Goal: Transaction & Acquisition: Purchase product/service

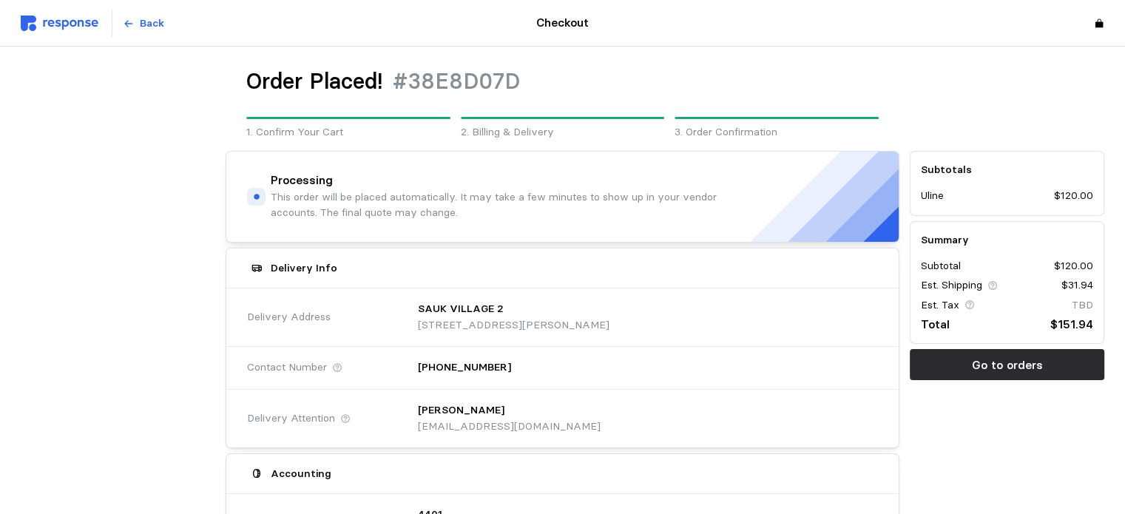
click at [73, 17] on img at bounding box center [60, 24] width 78 height 16
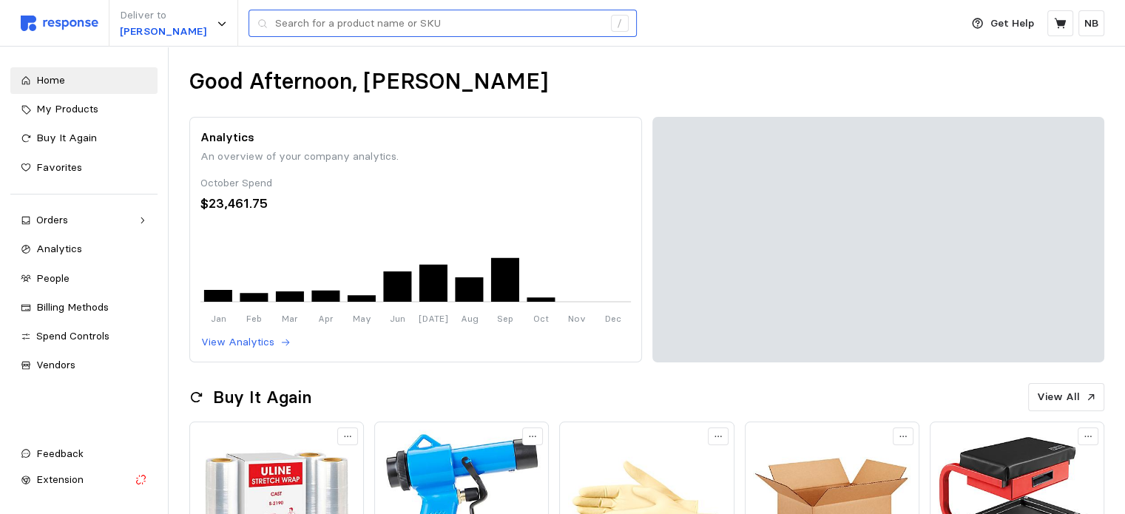
click at [271, 30] on div "/" at bounding box center [443, 24] width 388 height 28
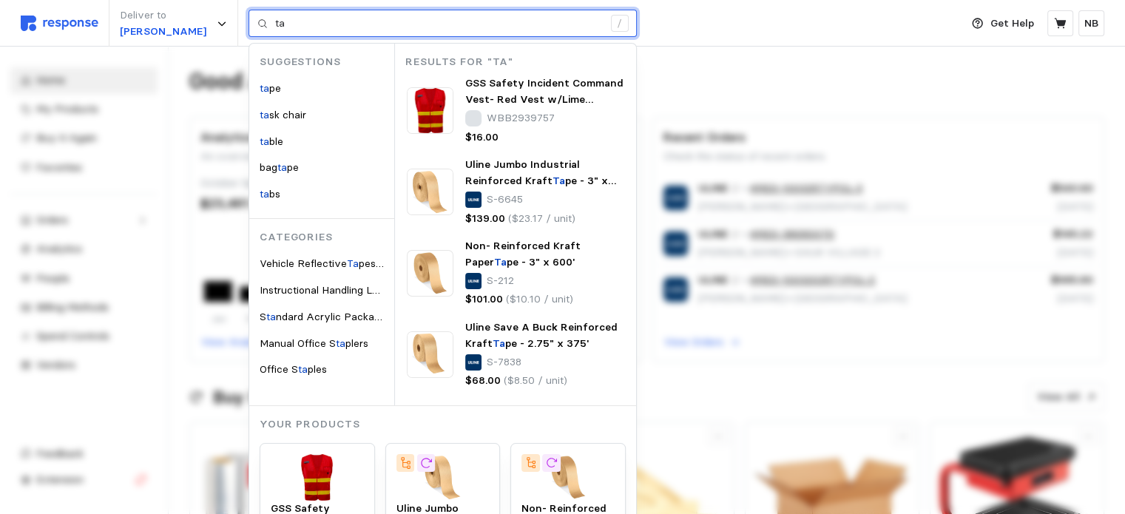
type input "t"
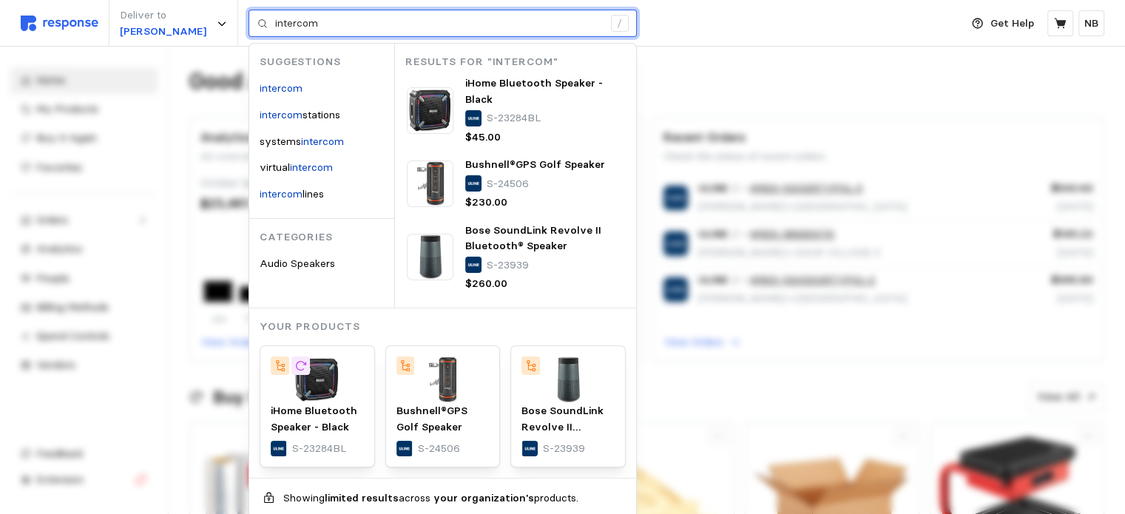
type input "intercom"
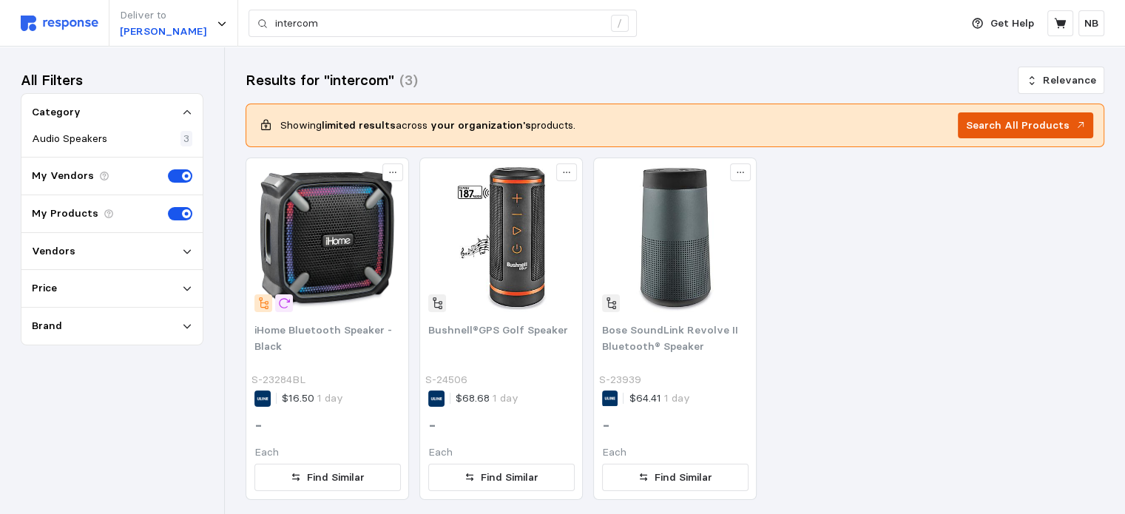
click at [1012, 121] on p "Search All Products" at bounding box center [1018, 126] width 104 height 16
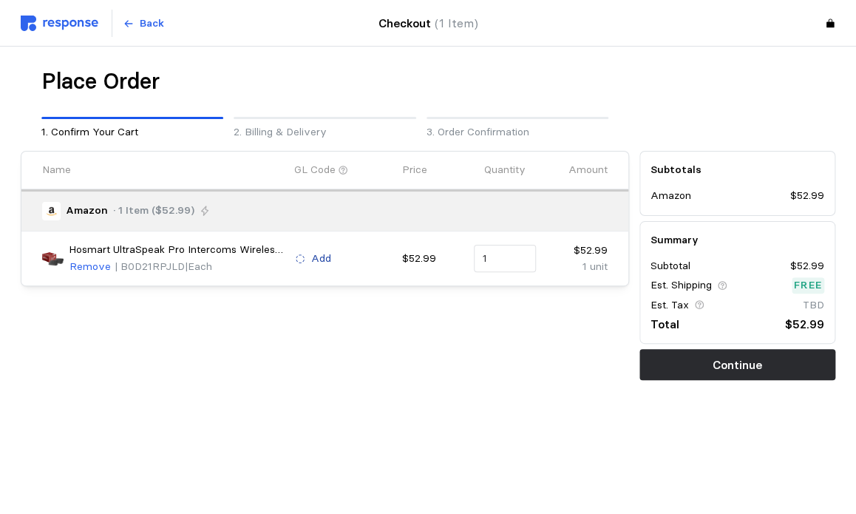
click at [320, 260] on p "Add" at bounding box center [321, 259] width 20 height 16
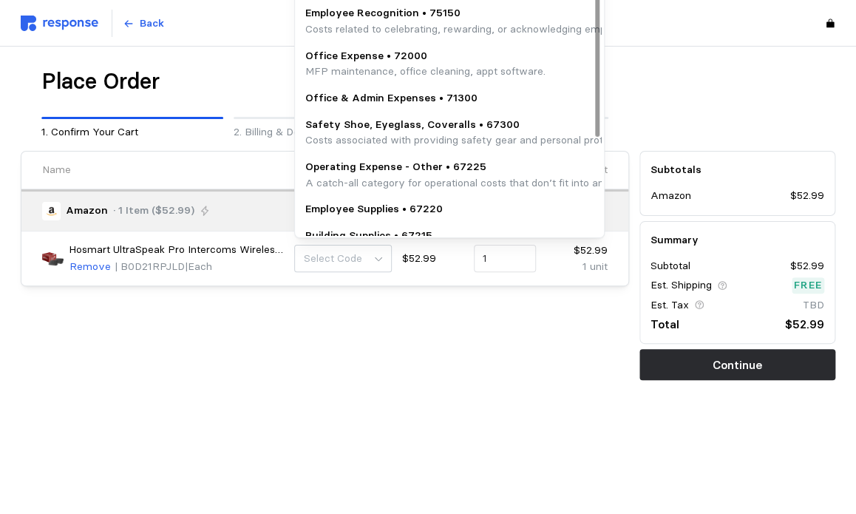
click at [399, 55] on p "Office Expense • 72000" at bounding box center [425, 56] width 240 height 16
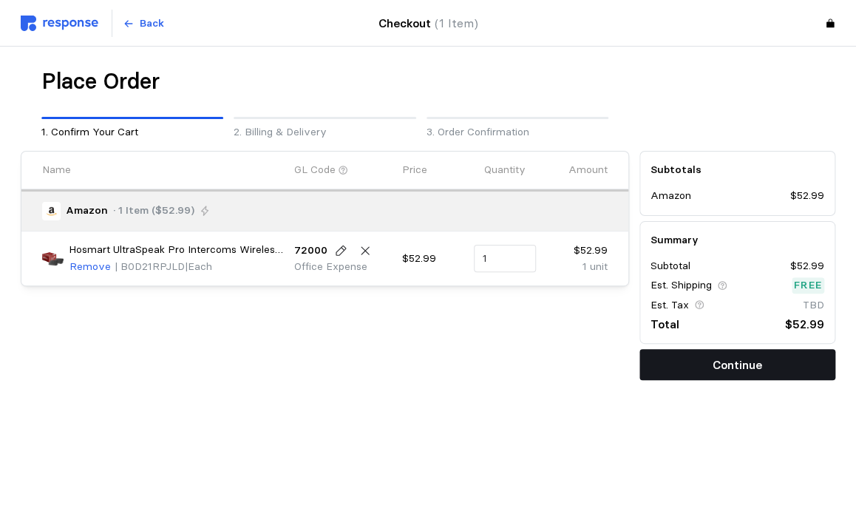
click at [706, 370] on button "Continue" at bounding box center [738, 364] width 196 height 31
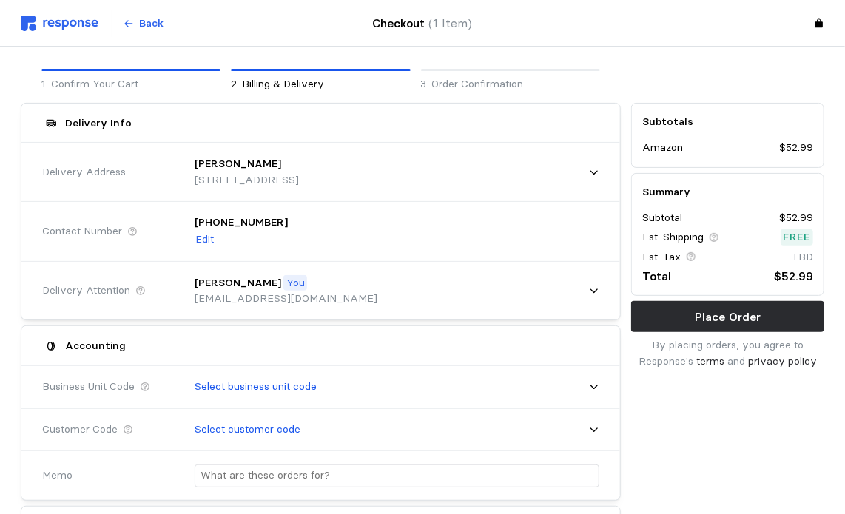
scroll to position [74, 0]
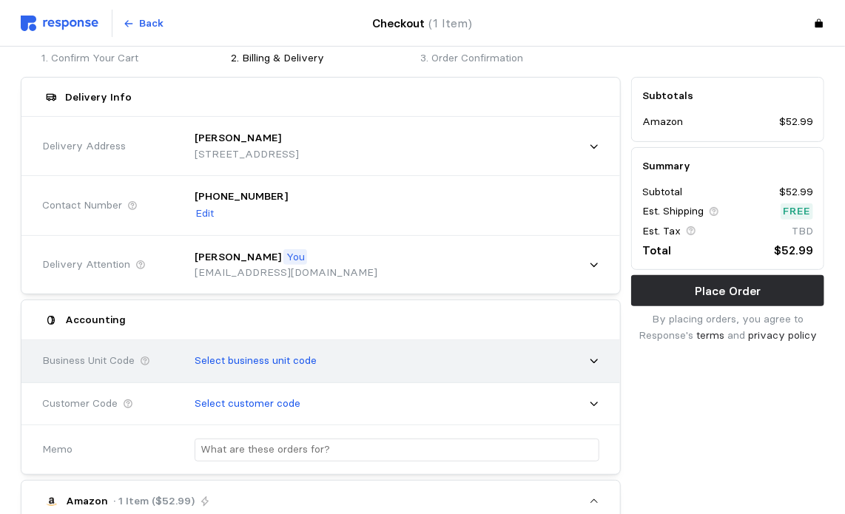
click at [568, 358] on div "Select business unit code" at bounding box center [391, 360] width 415 height 37
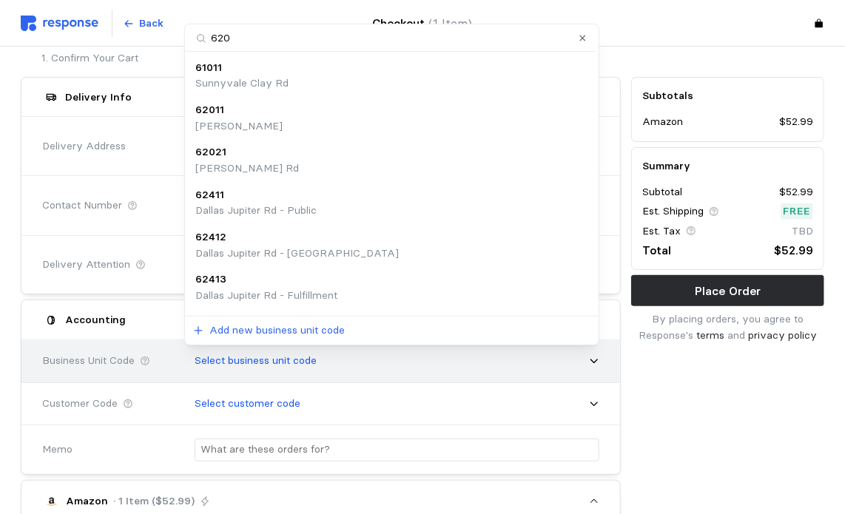
type input "6201"
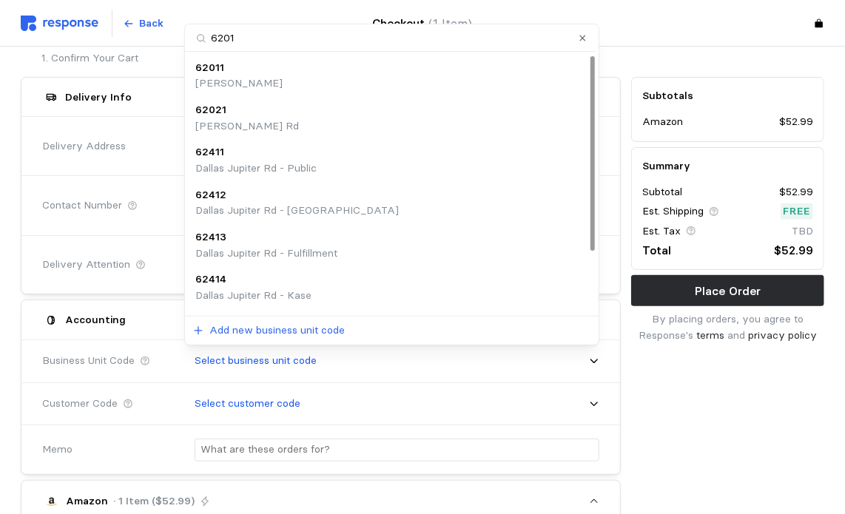
click at [263, 84] on p "[PERSON_NAME]" at bounding box center [238, 83] width 87 height 16
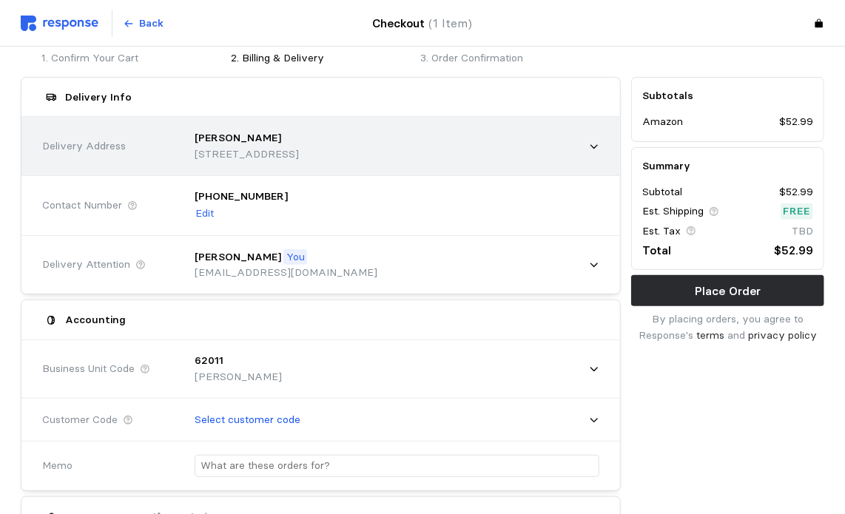
click at [581, 147] on div "[PERSON_NAME] [STREET_ADDRESS]" at bounding box center [391, 146] width 415 height 53
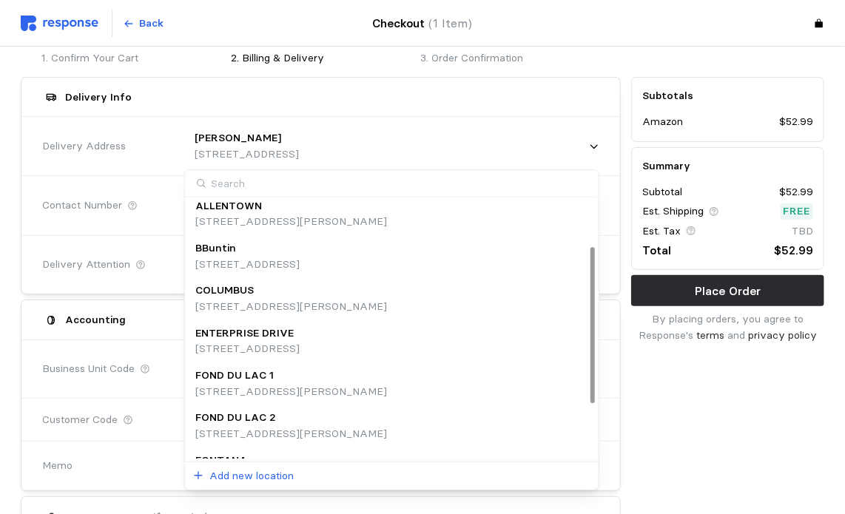
scroll to position [166, 0]
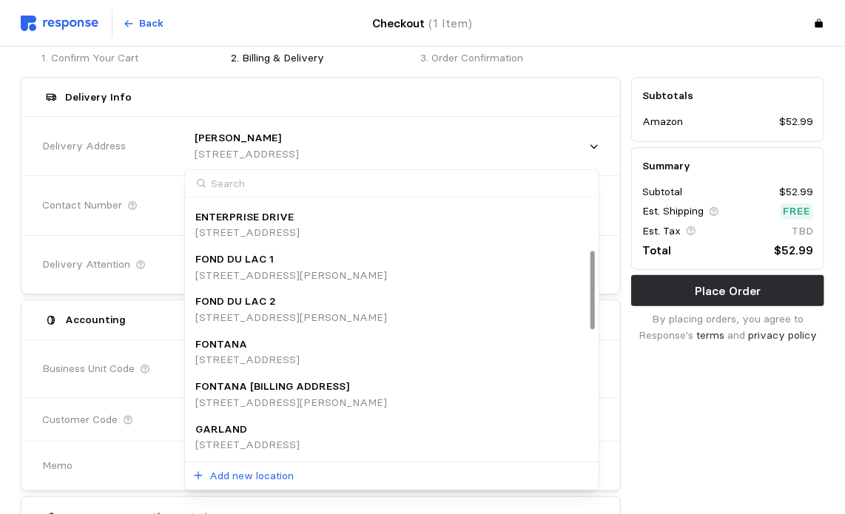
click at [300, 438] on p "[STREET_ADDRESS]" at bounding box center [247, 445] width 104 height 16
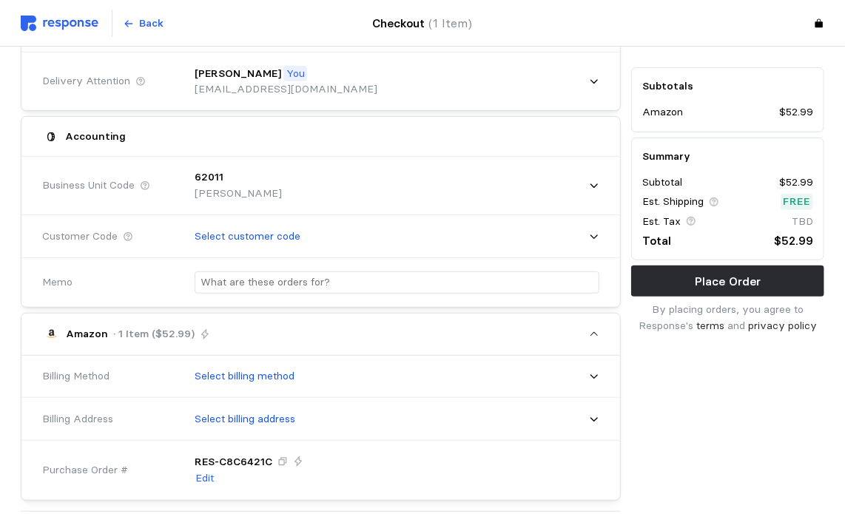
scroll to position [296, 0]
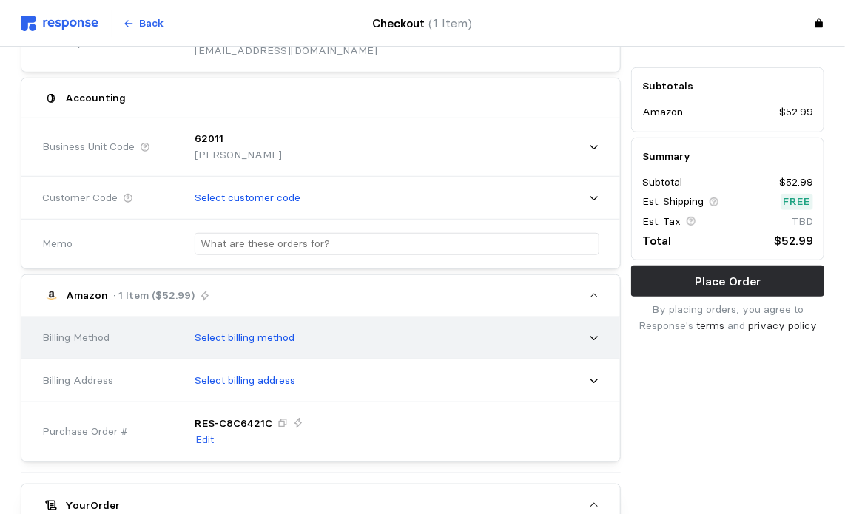
click at [583, 338] on div "Select billing method" at bounding box center [391, 338] width 415 height 37
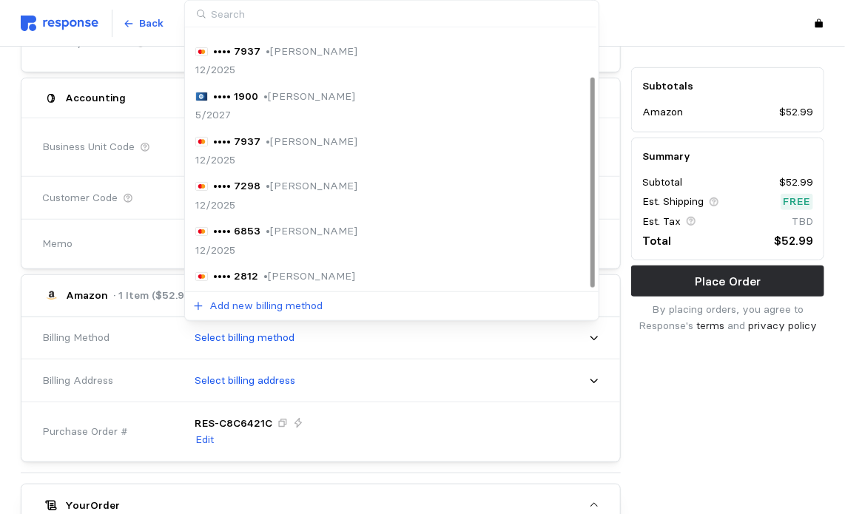
scroll to position [56, 0]
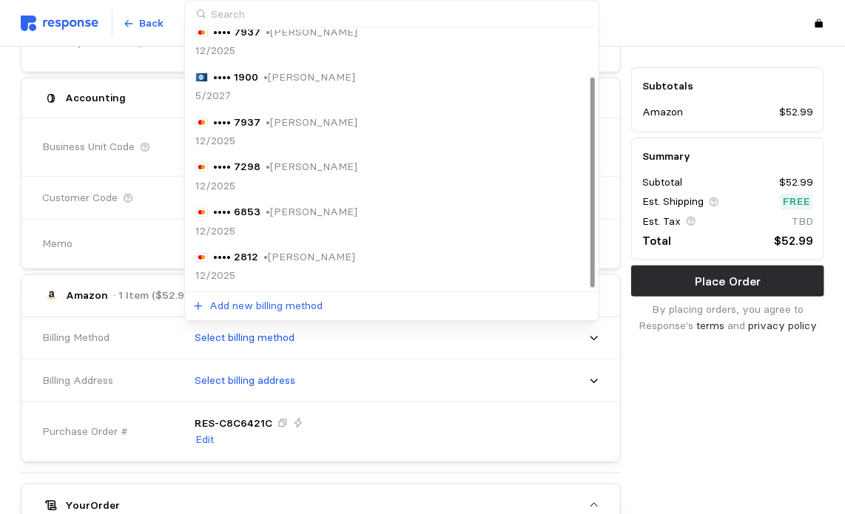
click at [320, 247] on div "•••• 2812 • [PERSON_NAME] 12/2025" at bounding box center [391, 266] width 409 height 45
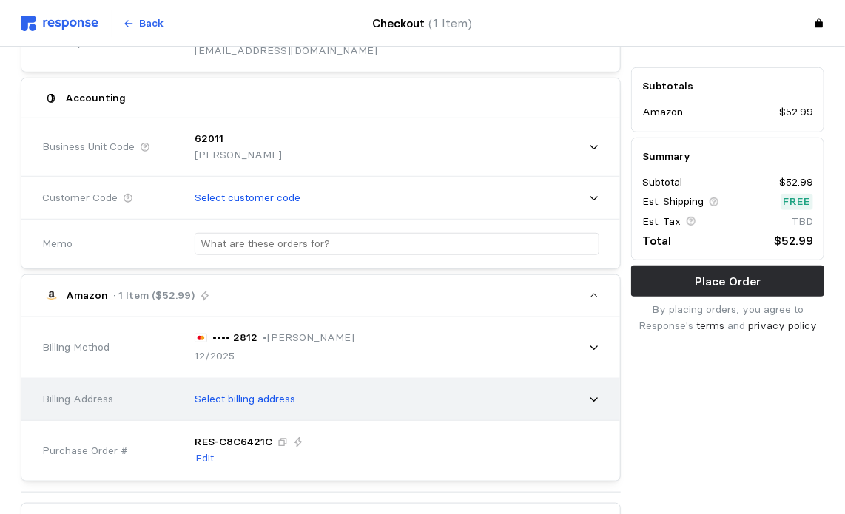
click at [605, 391] on div "Billing Address Select billing address" at bounding box center [320, 400] width 598 height 43
click at [606, 403] on div "Billing Address Select billing address" at bounding box center [320, 400] width 598 height 43
click at [598, 401] on icon at bounding box center [594, 399] width 10 height 10
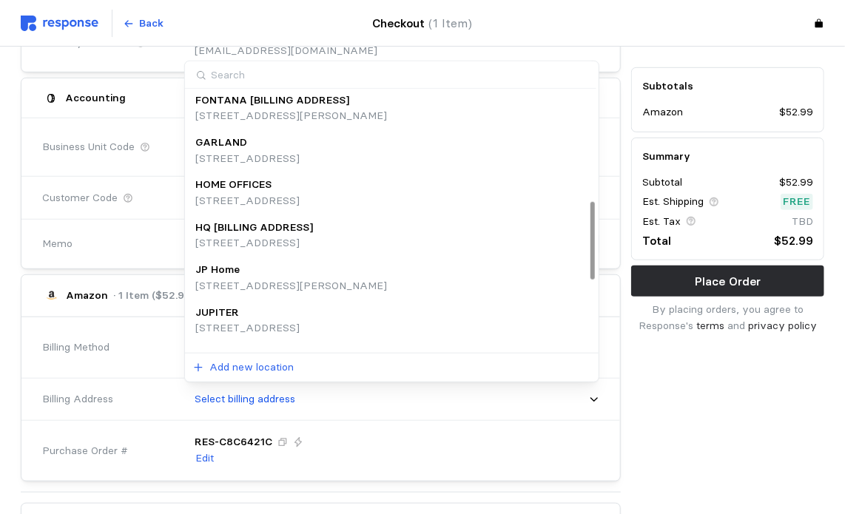
scroll to position [370, 0]
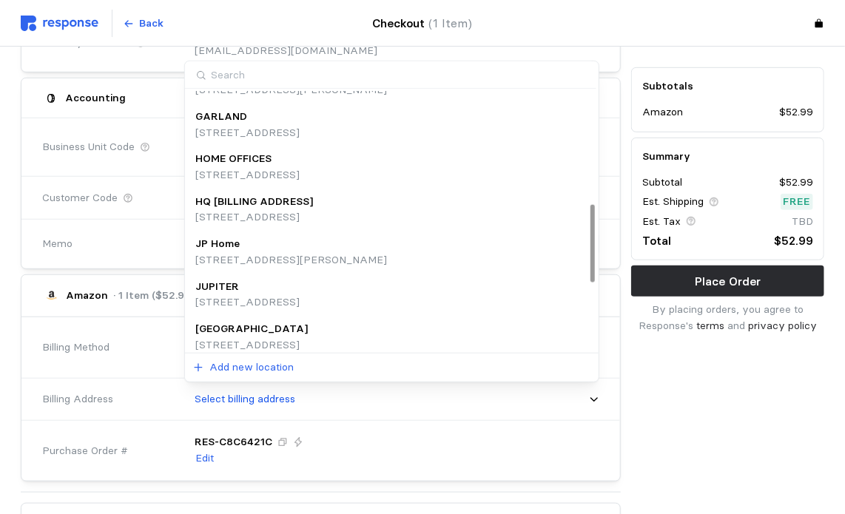
click at [300, 130] on p "[STREET_ADDRESS]" at bounding box center [247, 133] width 104 height 16
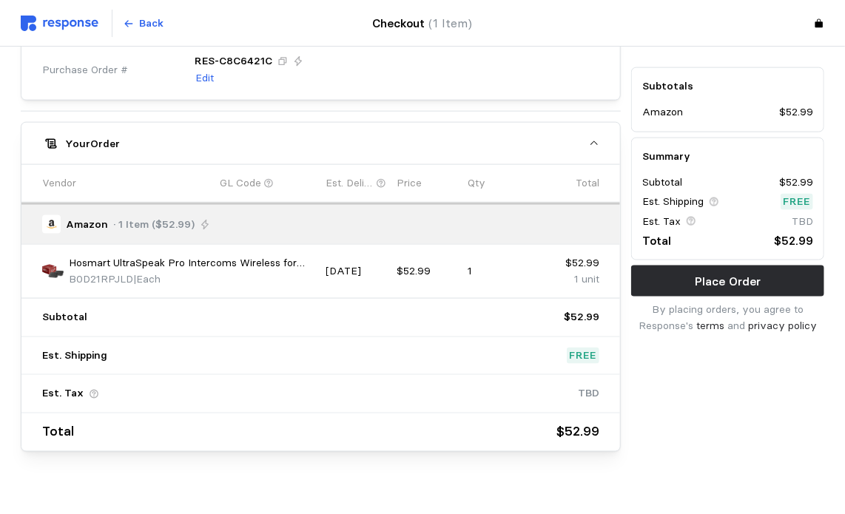
scroll to position [707, 0]
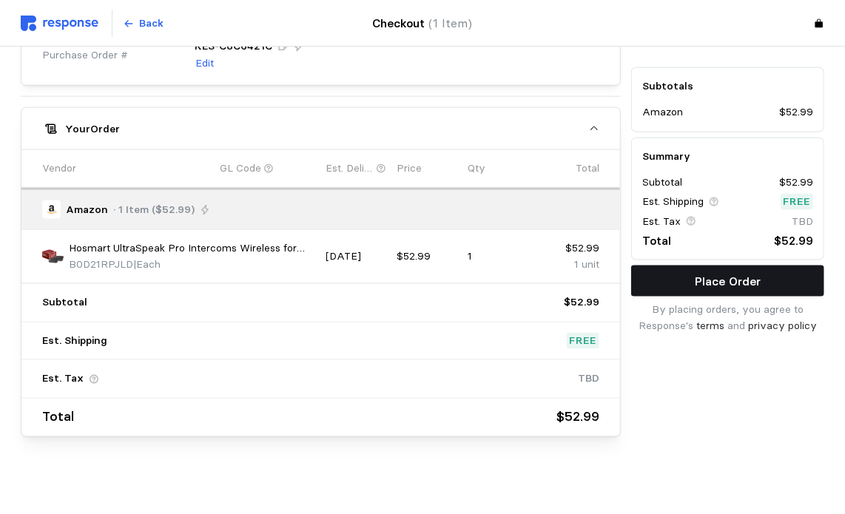
click at [712, 280] on p "Place Order" at bounding box center [728, 281] width 66 height 18
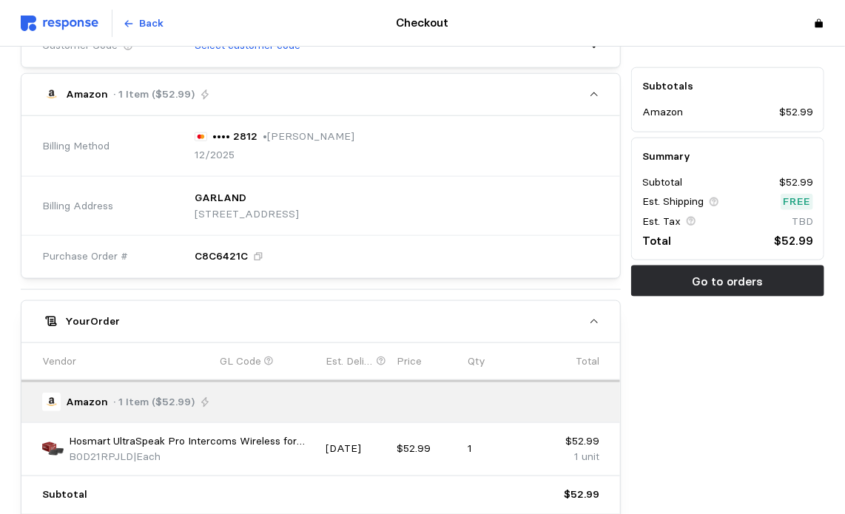
scroll to position [666, 0]
